Goal: Information Seeking & Learning: Learn about a topic

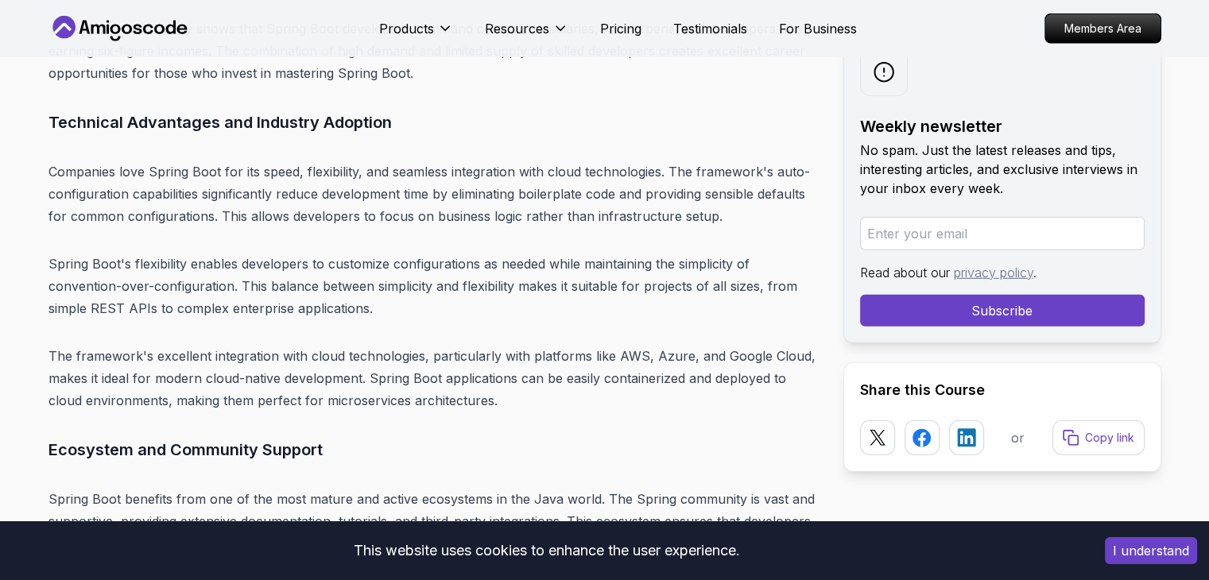
scroll to position [4577, 0]
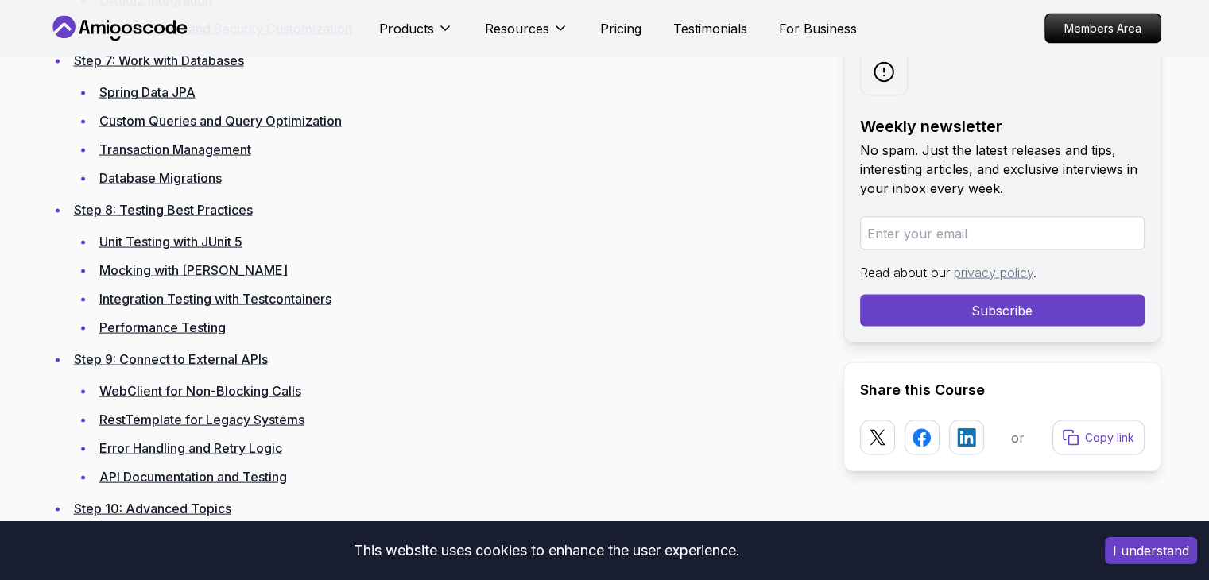
scroll to position [3223, 0]
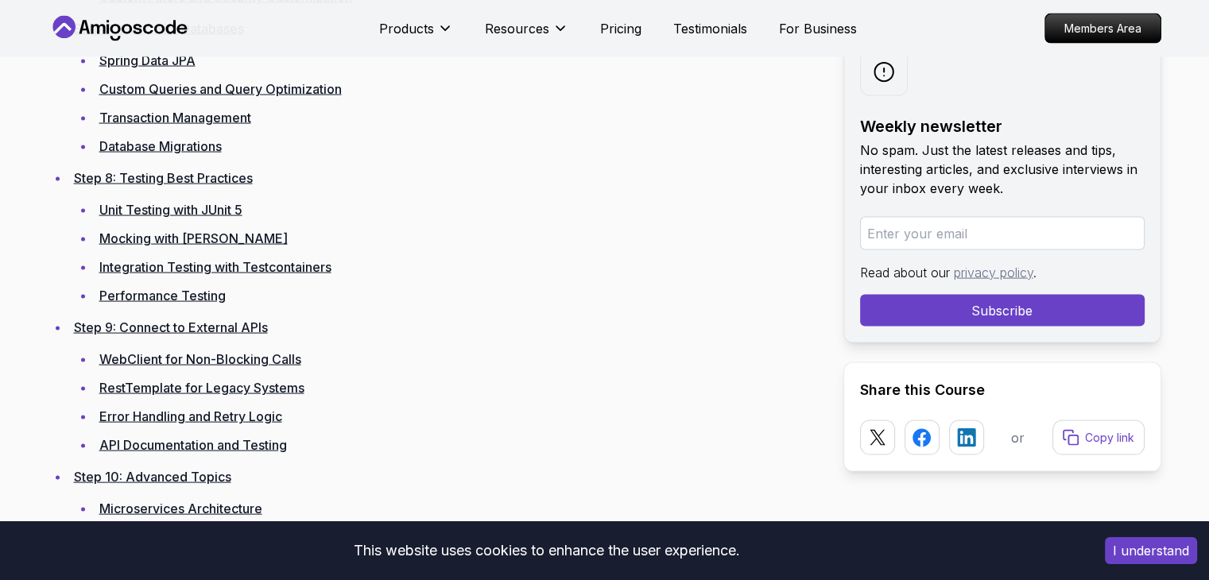
click at [210, 359] on link "WebClient for Non-Blocking Calls" at bounding box center [200, 359] width 202 height 16
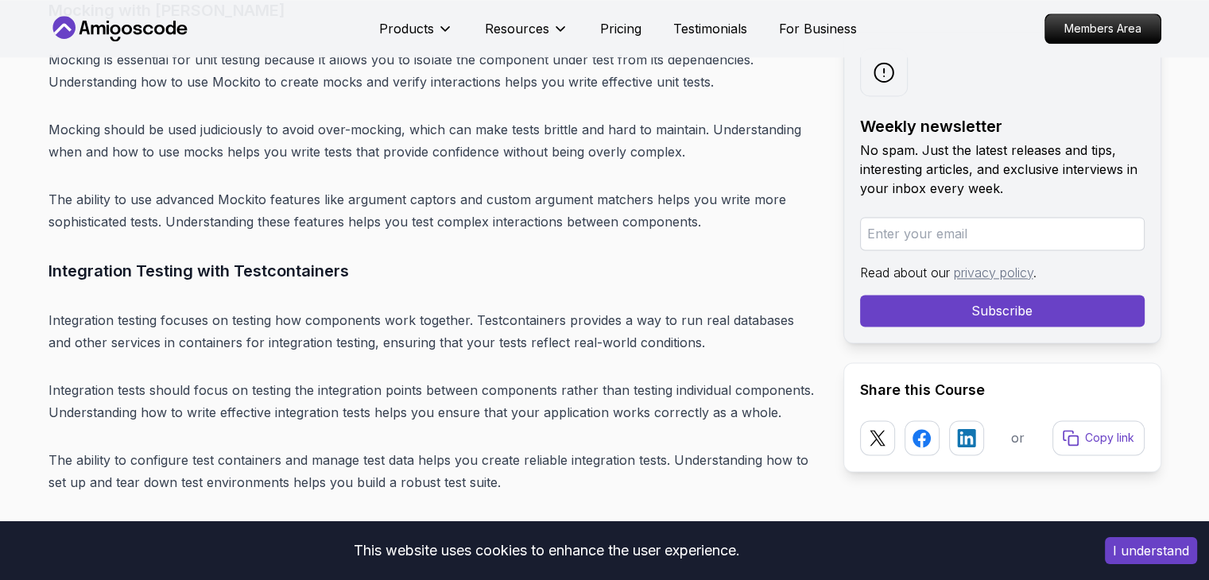
scroll to position [15057, 0]
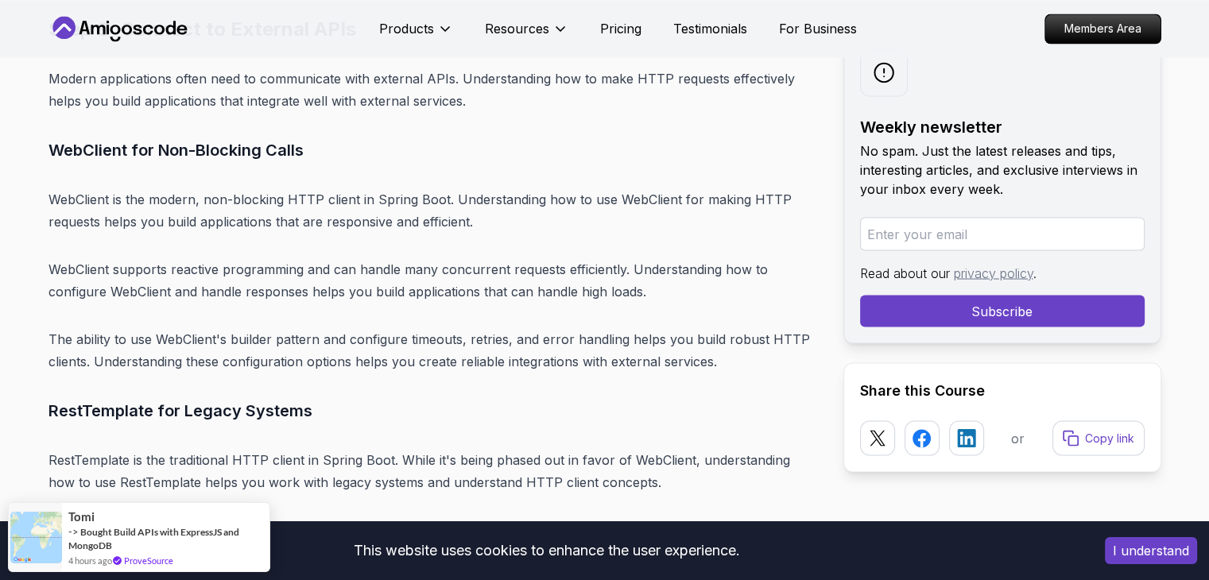
click at [49, 449] on p "RestTemplate is the traditional HTTP client in Spring Boot. While it's being ph…" at bounding box center [432, 471] width 769 height 44
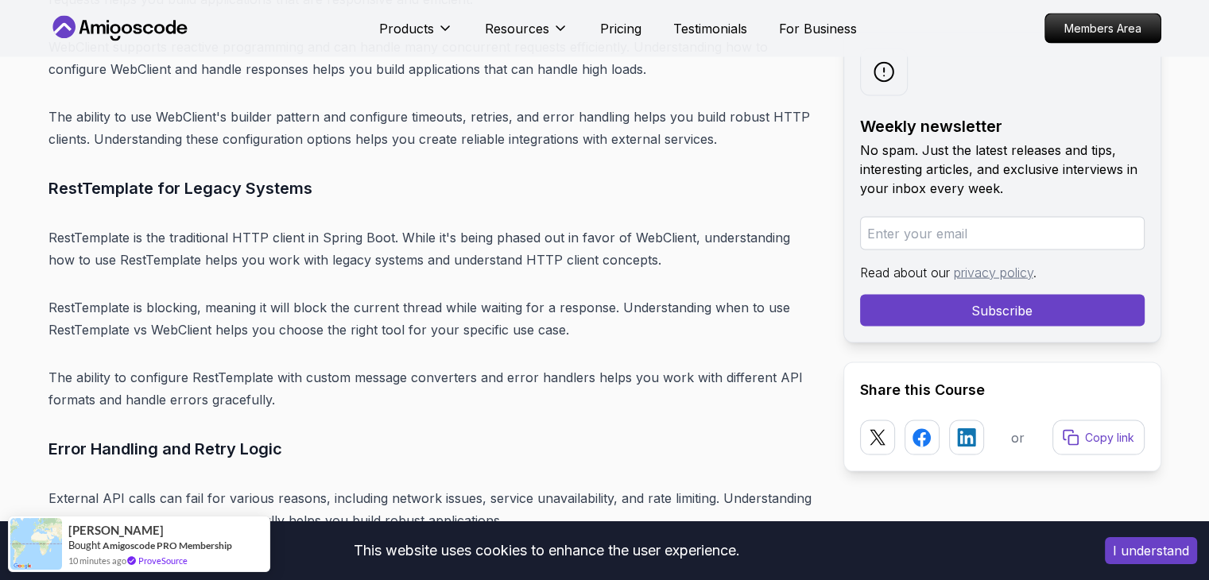
scroll to position [15247, 0]
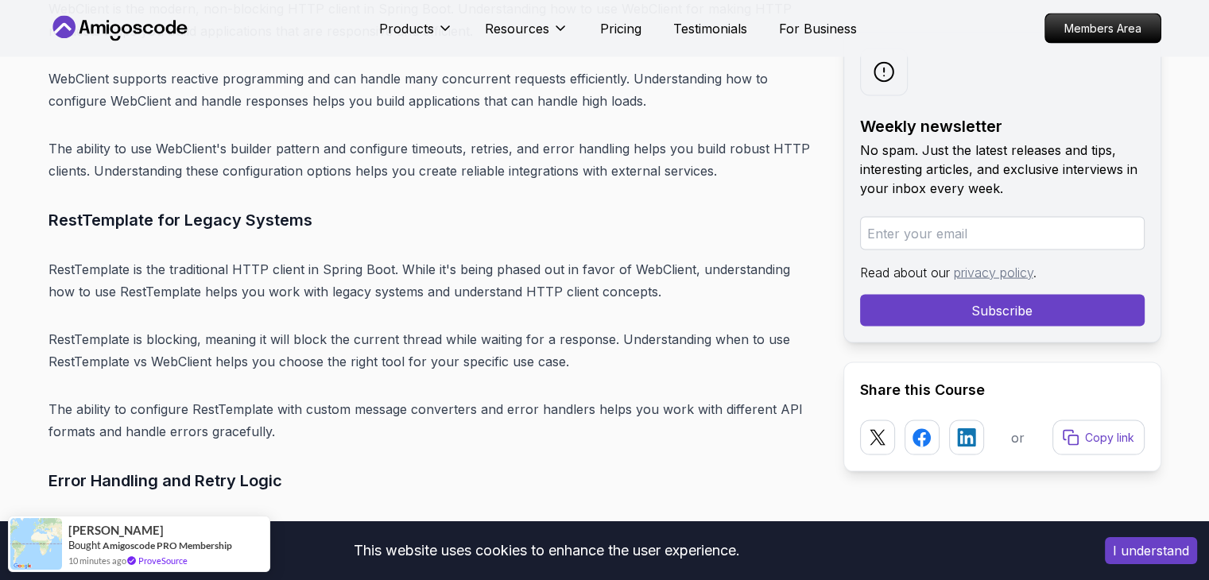
click at [642, 258] on p "RestTemplate is the traditional HTTP client in Spring Boot. While it's being ph…" at bounding box center [432, 280] width 769 height 44
copy p "WebClient"
